Goal: Task Accomplishment & Management: Manage account settings

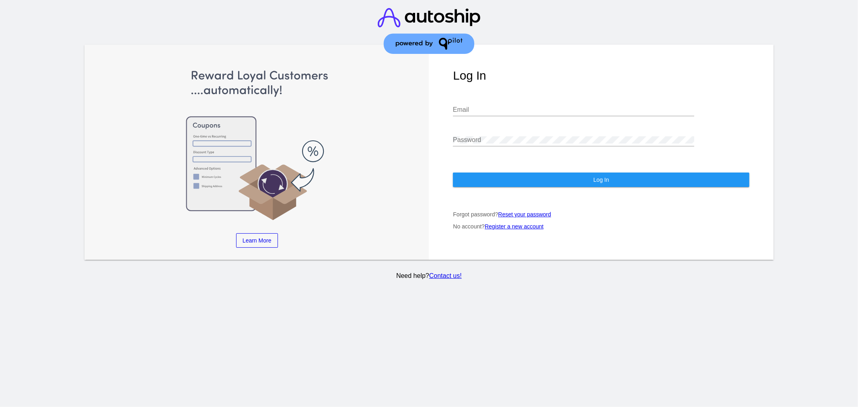
type input "[EMAIL_ADDRESS]"
click at [483, 182] on button "Log In" at bounding box center [601, 180] width 296 height 14
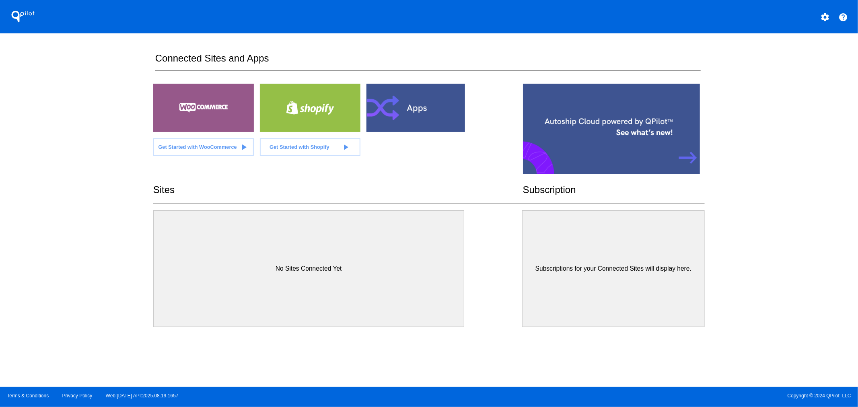
click at [827, 16] on mat-icon "settings" at bounding box center [825, 17] width 10 height 10
click at [781, 36] on span "Log out" at bounding box center [789, 34] width 19 height 3
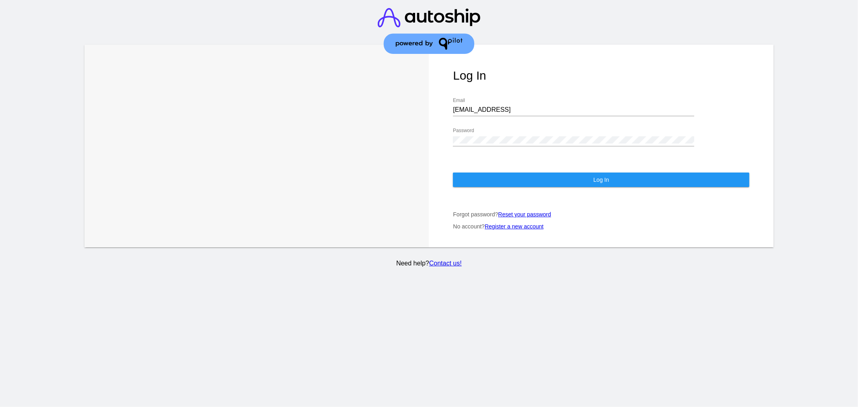
click at [559, 111] on input "[EMAIL_ADDRESS]" at bounding box center [573, 109] width 241 height 7
type input "[EMAIL_ADDRESS][DOMAIN_NAME]"
click at [498, 180] on button "Log In" at bounding box center [601, 180] width 296 height 14
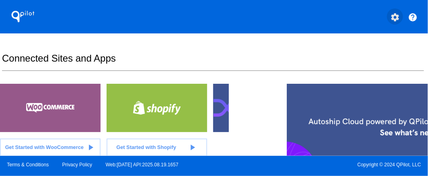
click at [400, 14] on mat-icon "settings" at bounding box center [395, 17] width 10 height 10
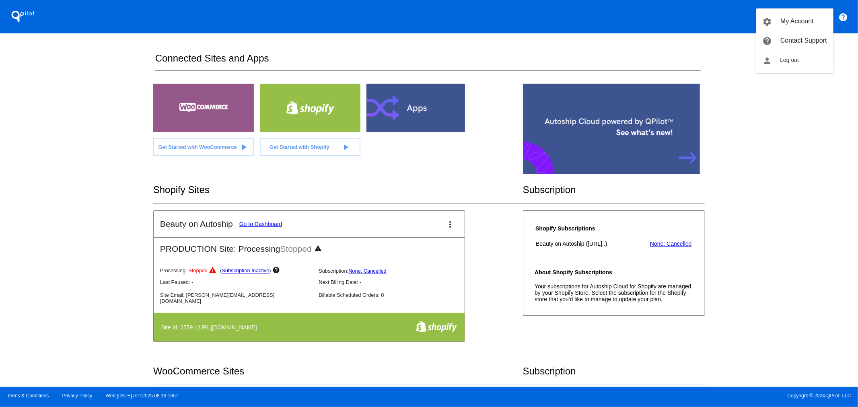
click at [757, 183] on div at bounding box center [429, 203] width 858 height 407
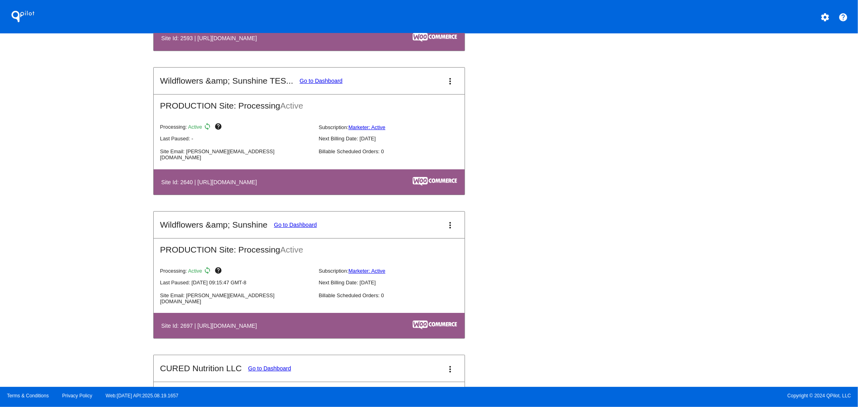
scroll to position [2475, 0]
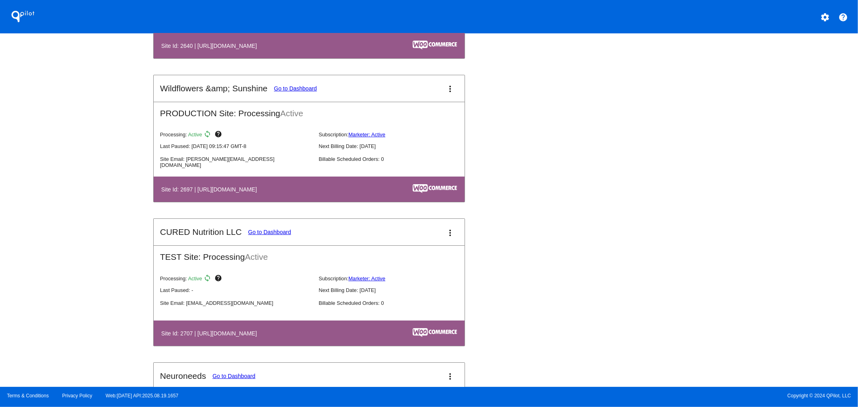
click at [447, 84] on mat-icon "more_vert" at bounding box center [450, 89] width 10 height 10
click at [416, 93] on link "view_list dashboard" at bounding box center [416, 87] width 75 height 19
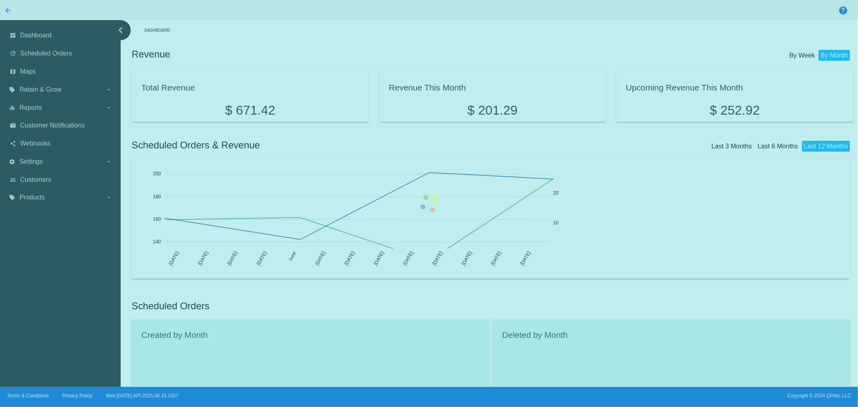
click at [6, 12] on mat-icon "arrow_back" at bounding box center [8, 11] width 10 height 10
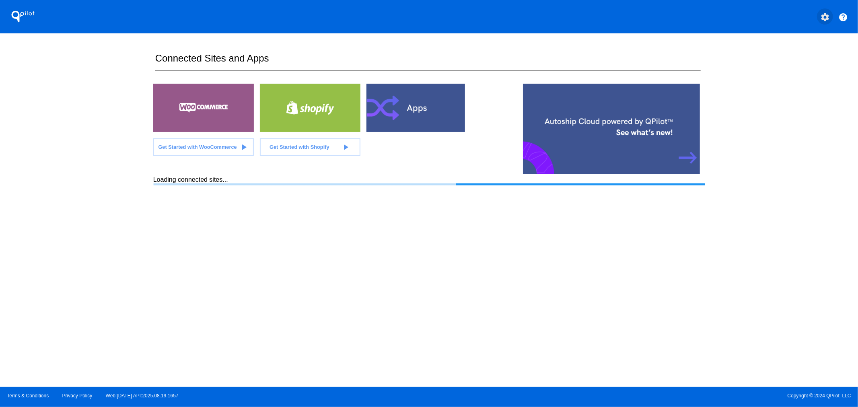
click at [826, 15] on mat-icon "settings" at bounding box center [825, 17] width 10 height 10
click at [781, 19] on span "My Account" at bounding box center [796, 21] width 33 height 7
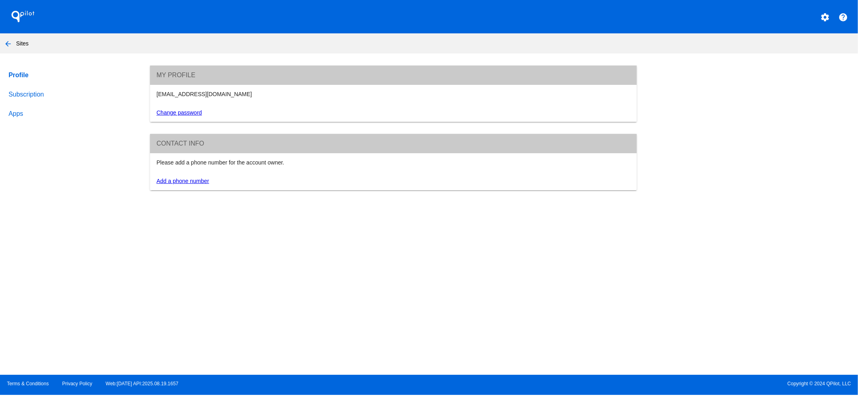
click at [7, 94] on link "Subscription" at bounding box center [71, 94] width 129 height 19
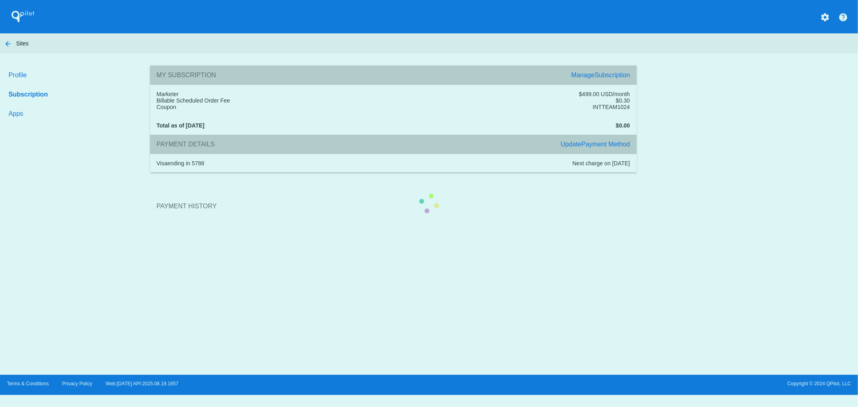
click at [593, 185] on section "Payment History" at bounding box center [393, 206] width 487 height 43
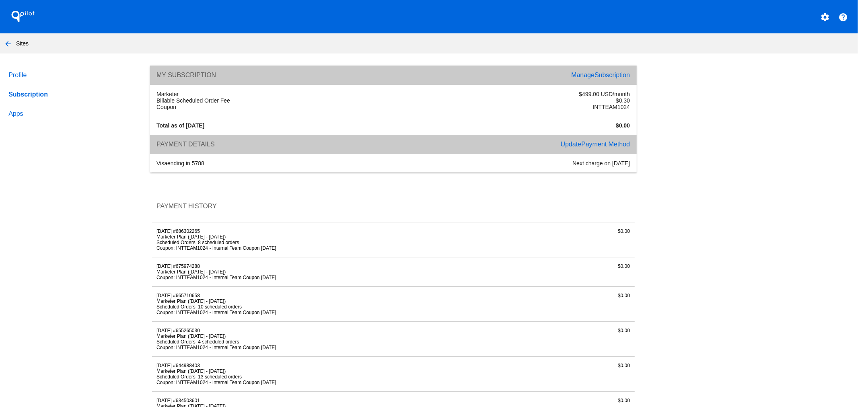
click at [586, 78] on link "Manage Subscription" at bounding box center [600, 75] width 59 height 7
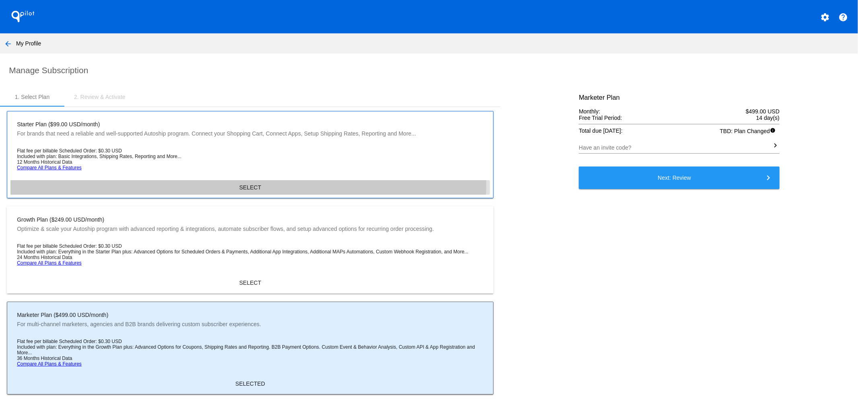
click at [244, 182] on button "SELECT" at bounding box center [249, 187] width 479 height 14
